Goal: Task Accomplishment & Management: Complete application form

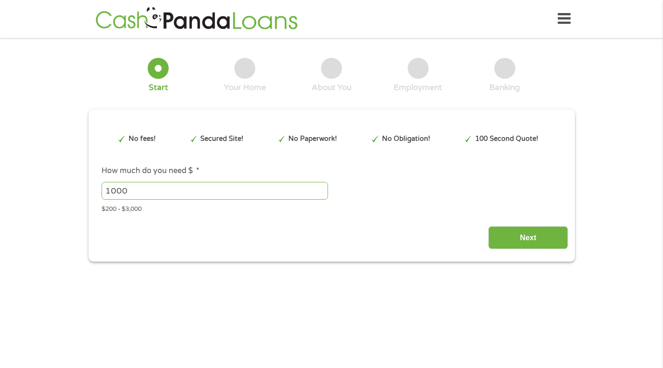
scroll to position [3, 0]
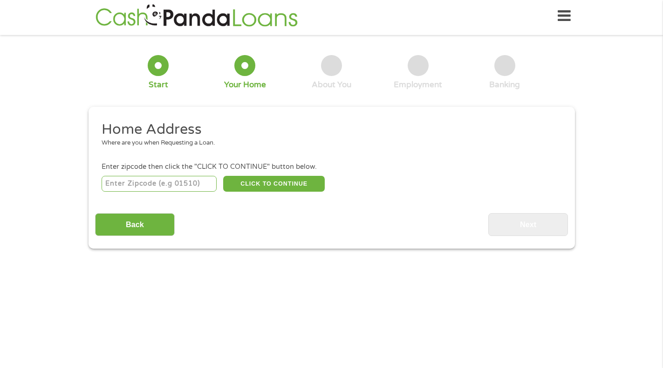
click at [166, 187] on input "number" at bounding box center [159, 184] width 115 height 16
type input "6508"
drag, startPoint x: 150, startPoint y: 193, endPoint x: 90, endPoint y: 190, distance: 60.2
click at [90, 190] on div "This field is hidden when viewing the form gclid EAIaIQobChMI3fPLiOLkjwMVCaxaBR…" at bounding box center [332, 178] width 486 height 142
type input "34472"
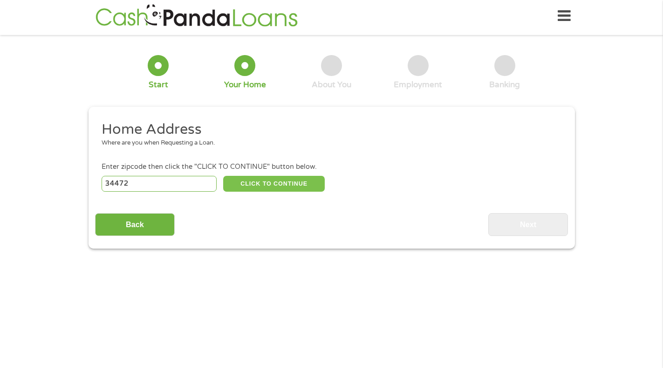
click at [289, 179] on button "CLICK TO CONTINUE" at bounding box center [274, 184] width 102 height 16
type input "34472"
type input "Ocala"
select select "[US_STATE]"
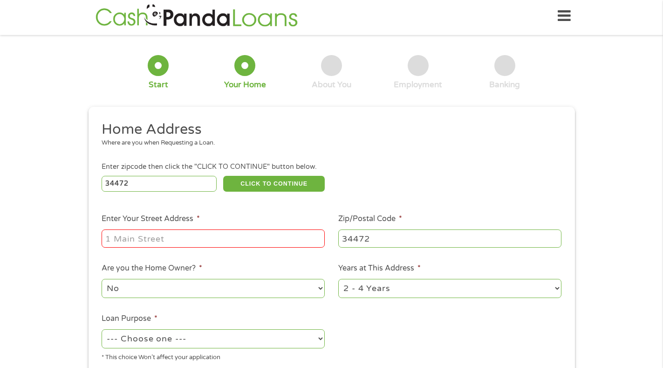
click at [183, 238] on input "Enter Your Street Address *" at bounding box center [213, 238] width 223 height 18
type input "[STREET_ADDRESS]"
click at [128, 288] on select "No Yes" at bounding box center [213, 288] width 223 height 19
select select "yes"
click at [102, 279] on select "No Yes" at bounding box center [213, 288] width 223 height 19
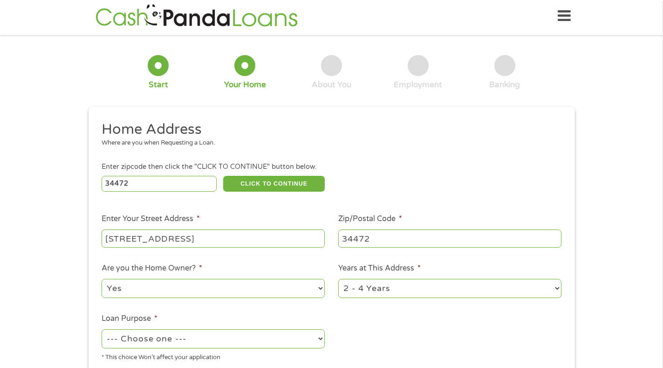
click at [193, 337] on select "--- Choose one --- Pay Bills Debt Consolidation Home Improvement Major Purchase…" at bounding box center [213, 338] width 223 height 19
select select "paybills"
click at [102, 329] on select "--- Choose one --- Pay Bills Debt Consolidation Home Improvement Major Purchase…" at bounding box center [213, 338] width 223 height 19
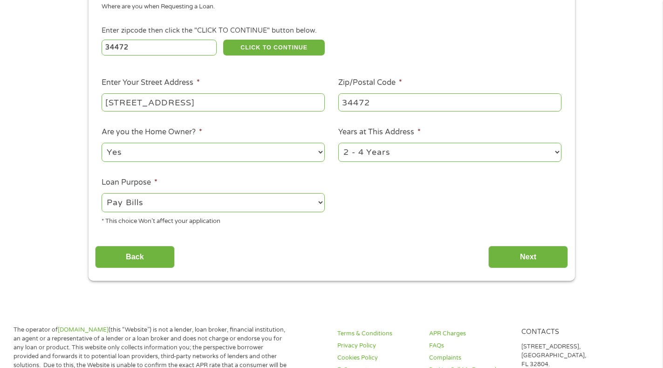
scroll to position [143, 0]
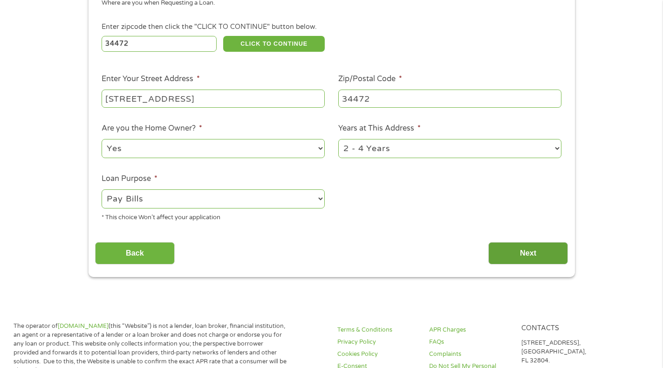
click at [552, 249] on input "Next" at bounding box center [528, 253] width 80 height 23
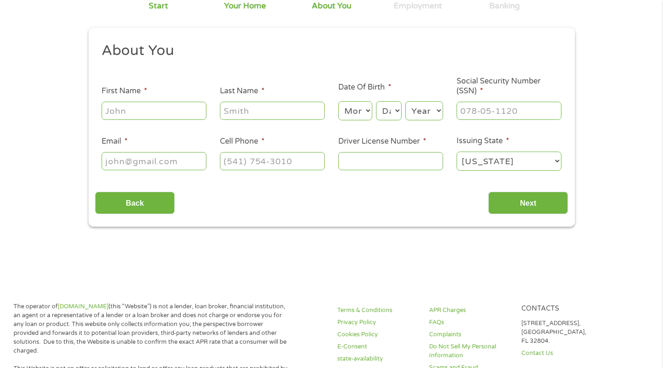
scroll to position [0, 0]
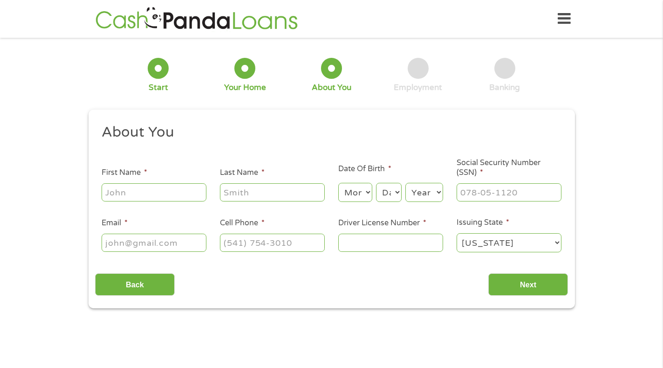
click at [147, 189] on input "First Name *" at bounding box center [154, 192] width 105 height 18
type input "[PERSON_NAME]"
type input "Dowman"
select select "13"
click at [366, 190] on select "Month 1 2 3 4 5 6 7 8 9 10 11 12" at bounding box center [355, 192] width 34 height 19
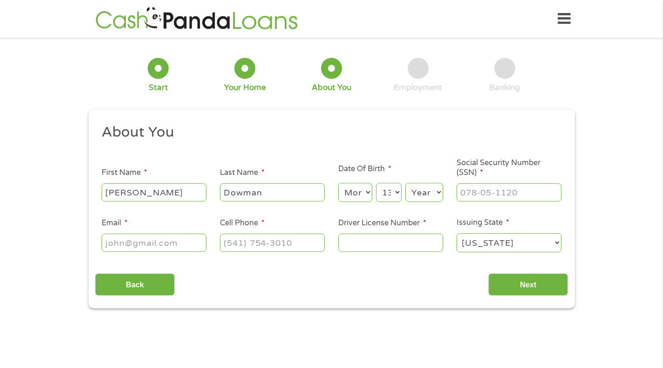
select select "7"
click at [338, 183] on select "Month 1 2 3 4 5 6 7 8 9 10 11 12" at bounding box center [355, 192] width 34 height 19
click at [381, 196] on select "Day 1 2 3 4 5 6 7 8 9 10 11 12 13 14 15 16 17 18 19 20 21 22 23 24 25 26 27 28 …" at bounding box center [388, 192] width 25 height 19
click at [376, 183] on select "Day 1 2 3 4 5 6 7 8 9 10 11 12 13 14 15 16 17 18 19 20 21 22 23 24 25 26 27 28 …" at bounding box center [388, 192] width 25 height 19
click at [413, 193] on select "Year [DATE] 2006 2005 2004 2003 2002 2001 2000 1999 1998 1997 1996 1995 1994 19…" at bounding box center [424, 192] width 38 height 19
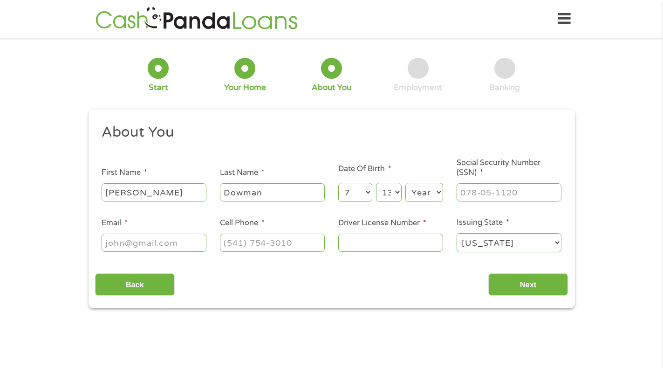
select select "1973"
click at [405, 183] on select "Year [DATE] 2006 2005 2004 2003 2002 2001 2000 1999 1998 1997 1996 1995 1994 19…" at bounding box center [424, 192] width 38 height 19
click at [467, 187] on input "___-__-____" at bounding box center [509, 192] width 105 height 18
type input "591-82-4379"
click at [190, 250] on input "Email *" at bounding box center [154, 242] width 105 height 18
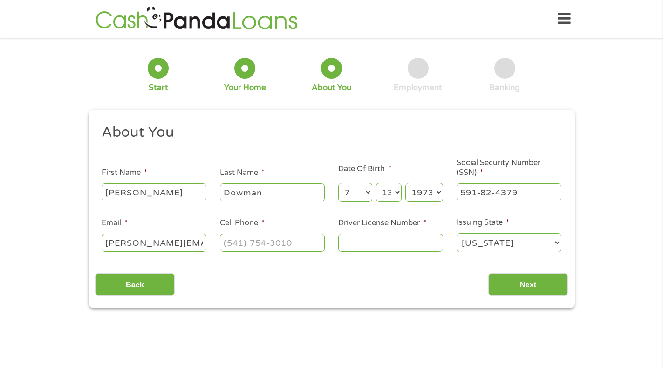
scroll to position [0, 0]
type input "[PERSON_NAME][EMAIL_ADDRESS][DOMAIN_NAME]"
click at [234, 245] on input "(___) ___-____" at bounding box center [272, 242] width 105 height 18
drag, startPoint x: 299, startPoint y: 248, endPoint x: 199, endPoint y: 239, distance: 100.1
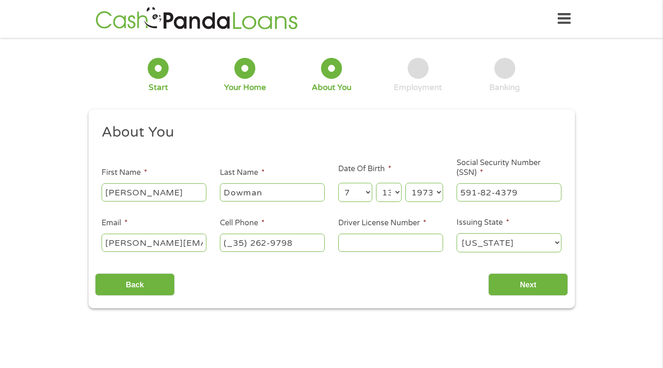
click at [199, 239] on ul "About You This field is hidden when viewing the form Title * --- Choose one ---…" at bounding box center [331, 191] width 473 height 137
type input "[PHONE_NUMBER]"
type input "D340682770000"
click at [512, 288] on input "Next" at bounding box center [528, 284] width 80 height 23
click at [517, 286] on input "Next" at bounding box center [528, 284] width 80 height 23
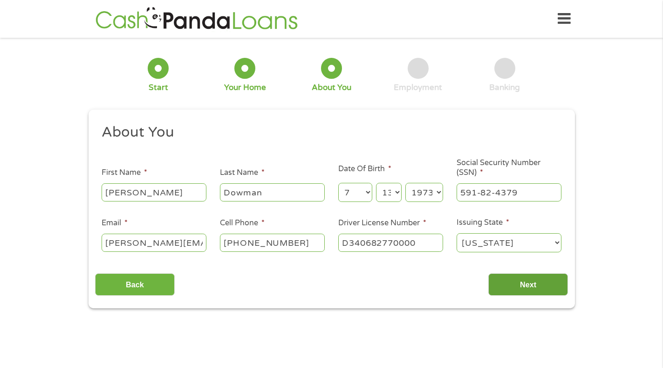
click at [518, 286] on input "Next" at bounding box center [528, 284] width 80 height 23
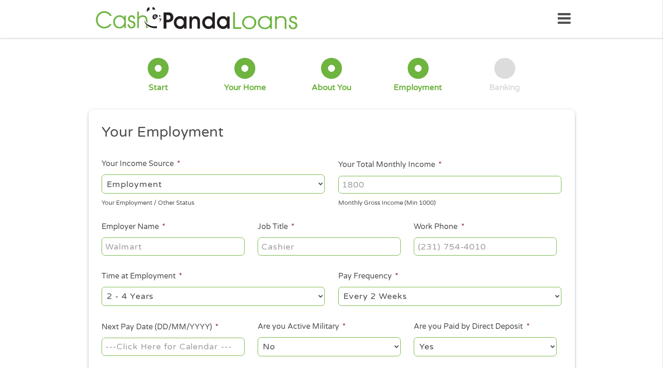
scroll to position [3, 0]
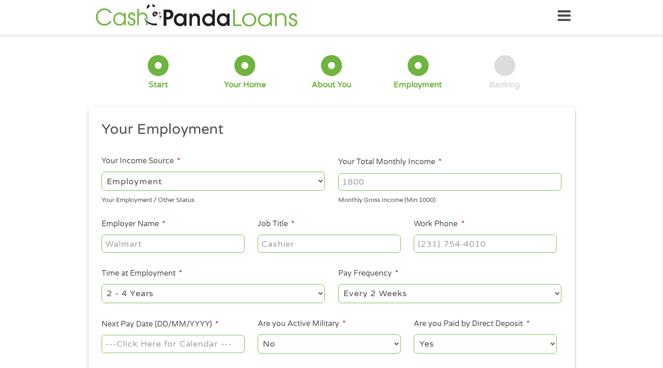
click at [426, 181] on input "Your Total Monthly Income *" at bounding box center [449, 182] width 223 height 18
type input "7500"
click at [189, 239] on input "Employer Name *" at bounding box center [173, 243] width 143 height 18
type input "Ocala National"
type input "General Manager"
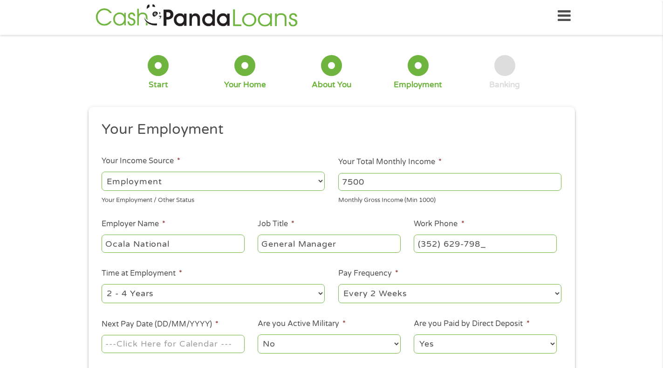
type input "[PHONE_NUMBER]"
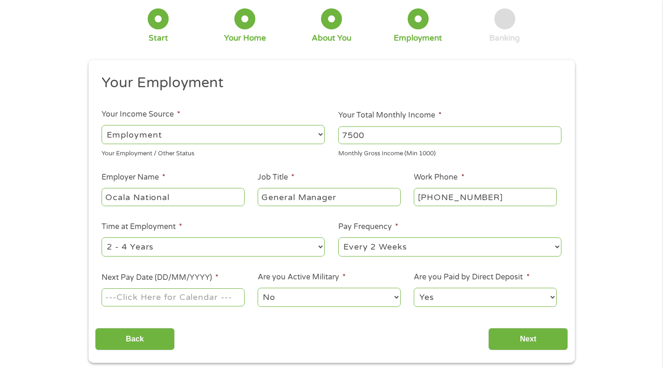
click at [123, 300] on input "Next Pay Date (DD/MM/YYYY) *" at bounding box center [173, 297] width 143 height 18
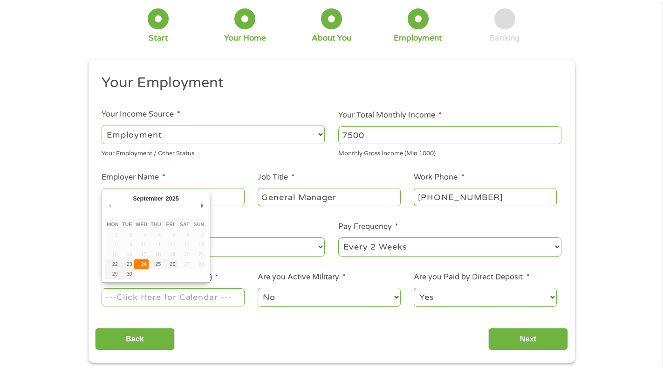
type input "[DATE]"
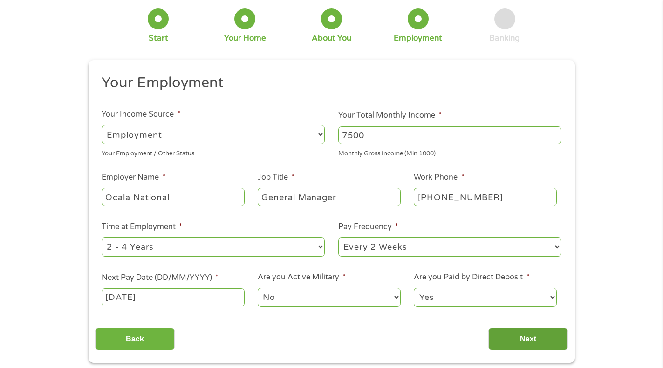
click at [534, 341] on input "Next" at bounding box center [528, 338] width 80 height 23
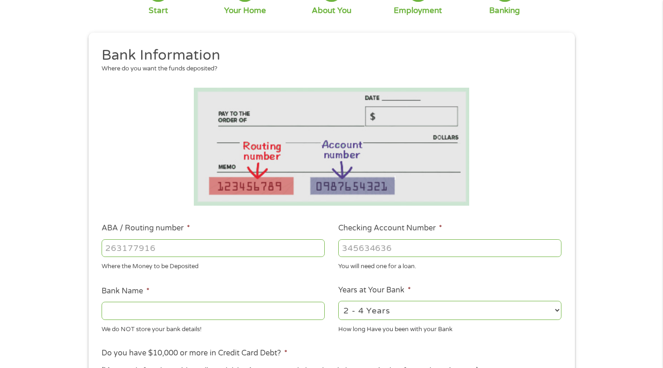
scroll to position [140, 0]
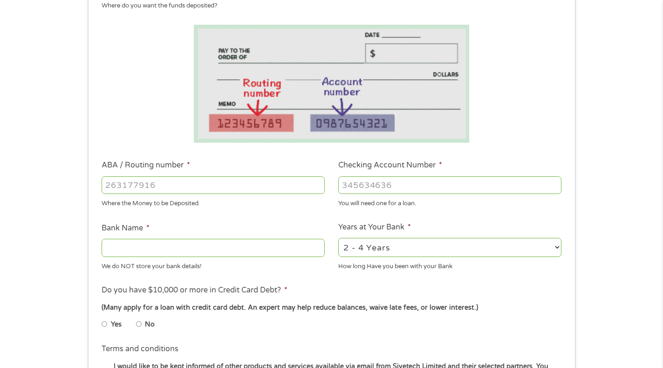
click at [149, 186] on input "ABA / Routing number *" at bounding box center [213, 185] width 223 height 18
type input "063100277"
type input "BANK OF AMERICA NA"
type input "063100277"
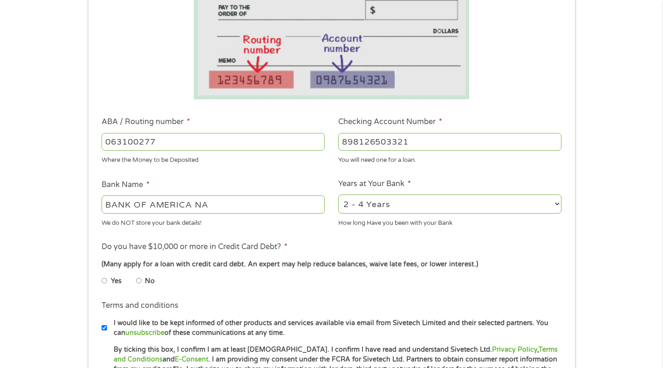
scroll to position [233, 0]
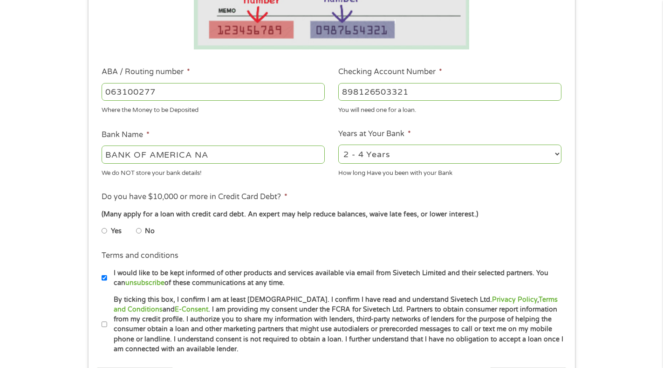
type input "898126503321"
click at [138, 232] on input "No" at bounding box center [139, 230] width 6 height 15
radio input "true"
click at [104, 322] on input "By ticking this box, I confirm I am at least [DEMOGRAPHIC_DATA]. I confirm I ha…" at bounding box center [105, 324] width 6 height 15
checkbox input "true"
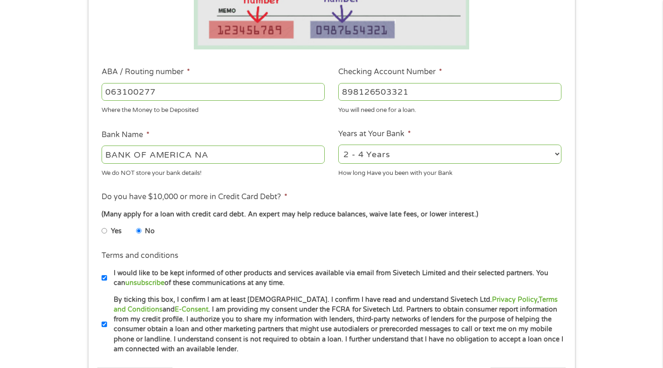
scroll to position [326, 0]
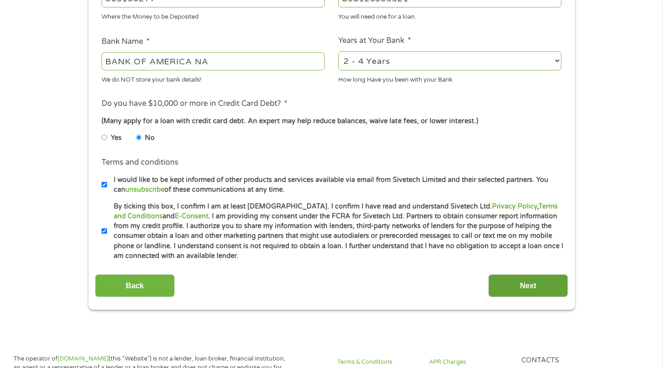
click at [521, 278] on input "Next" at bounding box center [528, 285] width 80 height 23
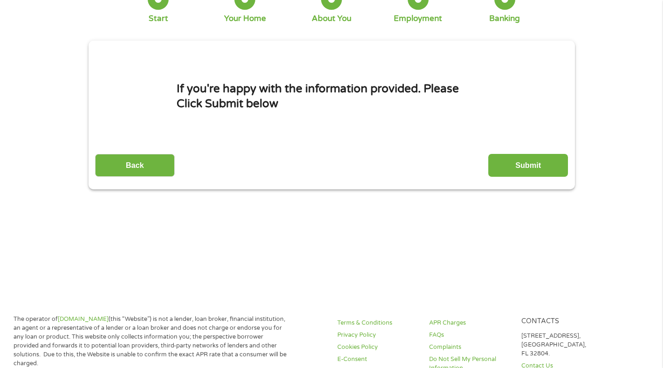
scroll to position [0, 0]
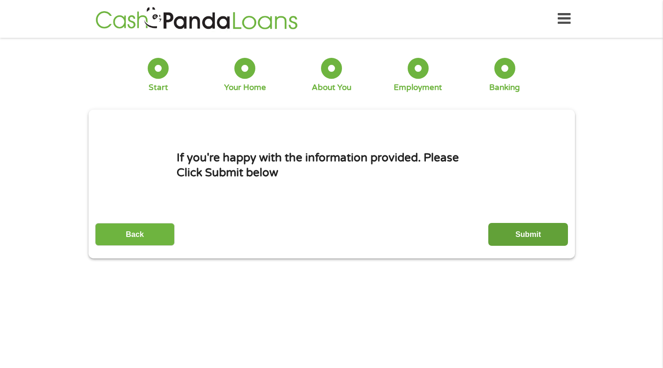
click at [525, 237] on input "Submit" at bounding box center [528, 234] width 80 height 23
